Goal: Browse casually: Explore the website without a specific task or goal

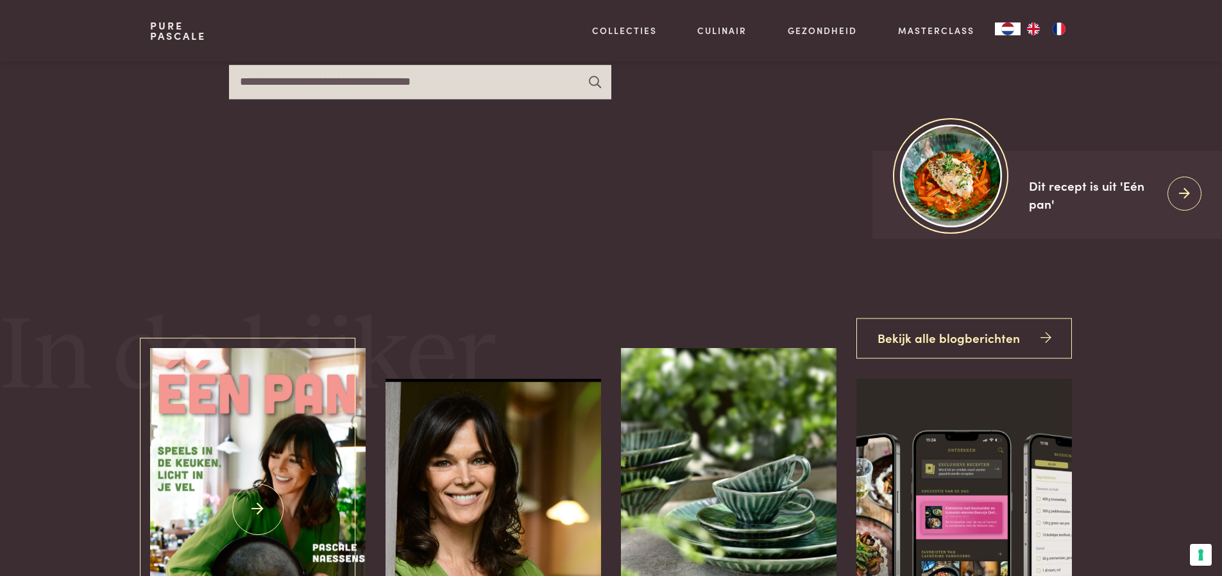
scroll to position [642, 0]
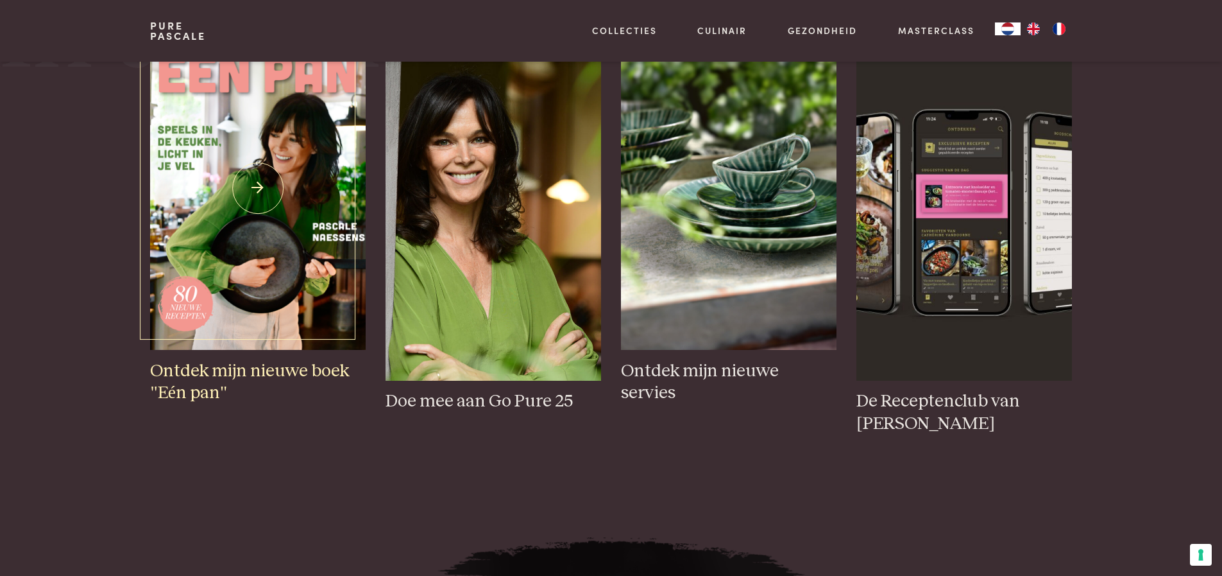
click at [243, 264] on img at bounding box center [257, 188] width 215 height 323
click at [225, 227] on img at bounding box center [257, 188] width 215 height 323
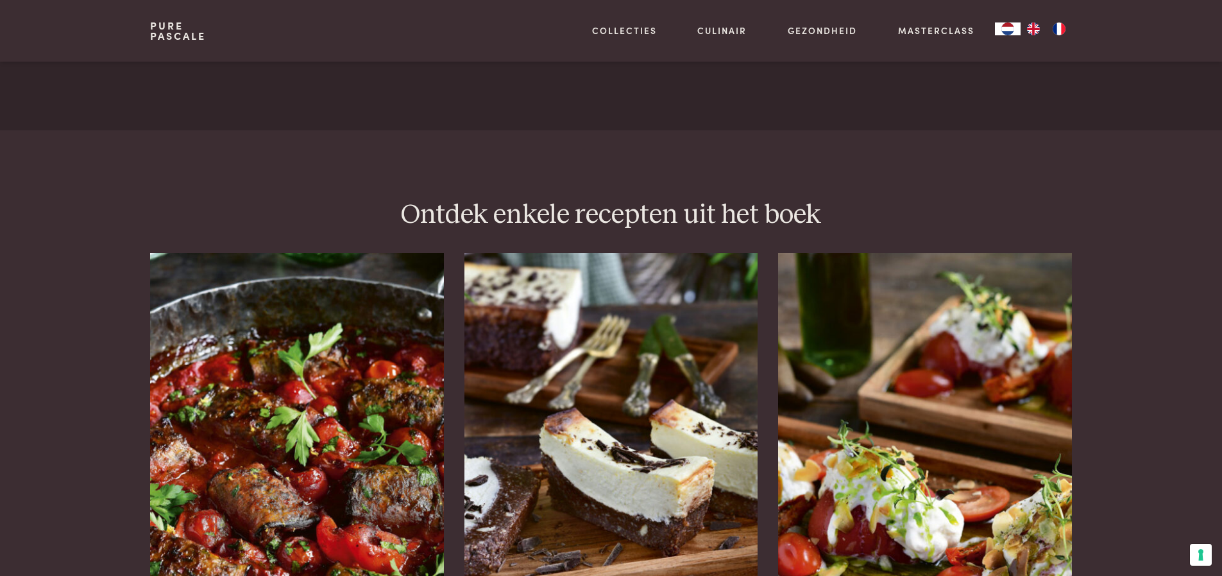
scroll to position [1668, 0]
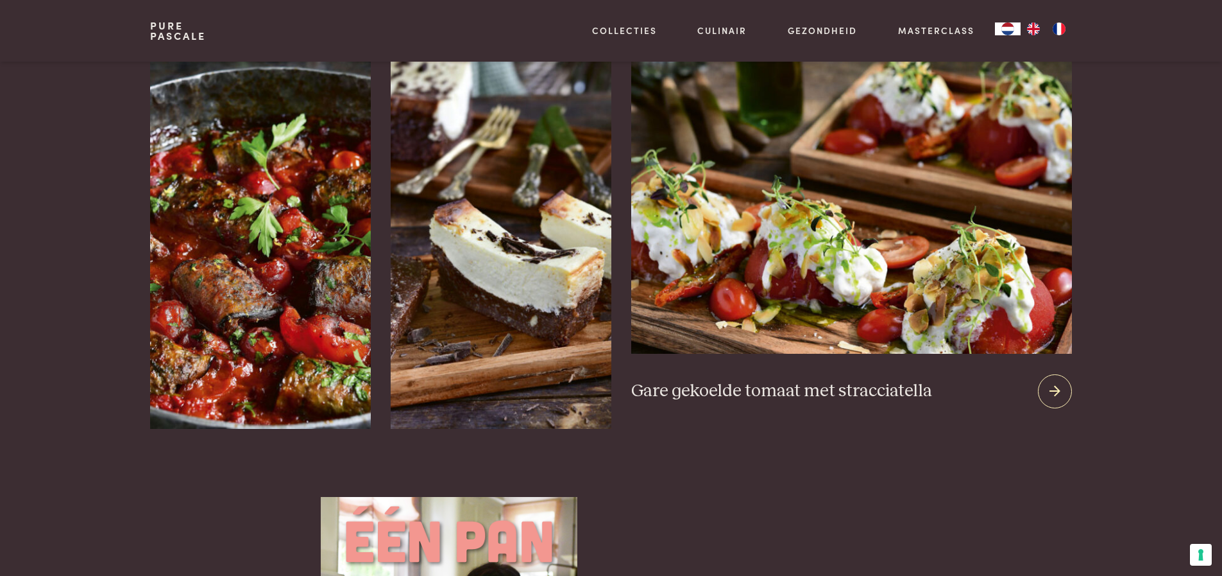
click at [943, 289] on img at bounding box center [851, 199] width 440 height 310
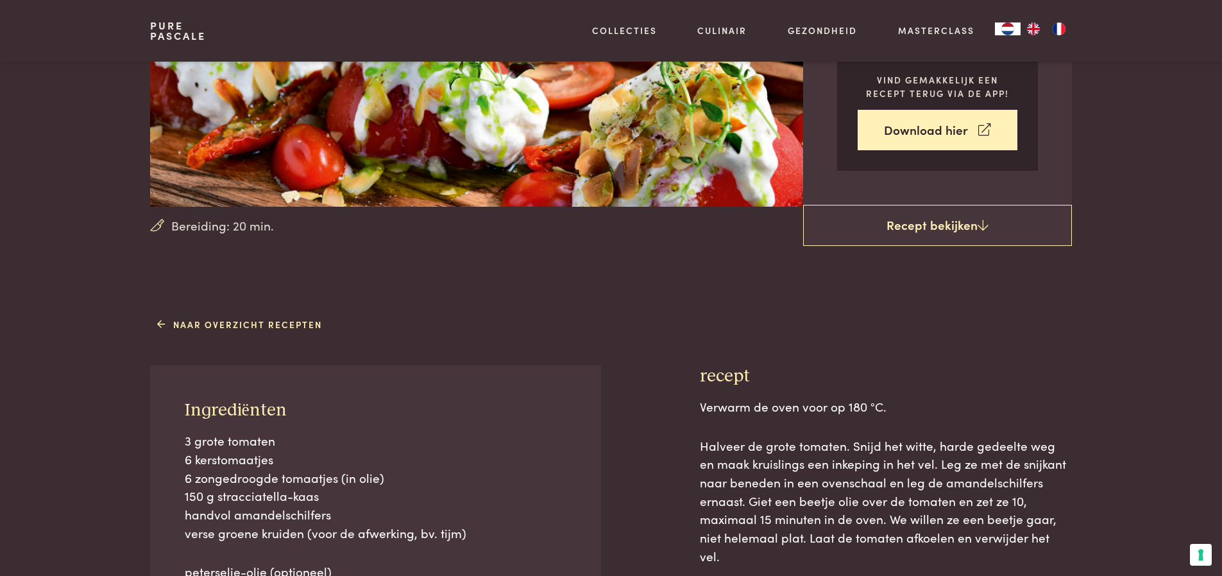
scroll to position [257, 0]
